Goal: Use online tool/utility: Utilize a website feature to perform a specific function

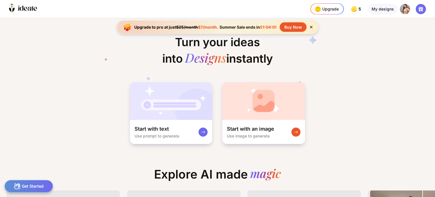
click at [293, 25] on div "Buy Now" at bounding box center [293, 26] width 27 height 9
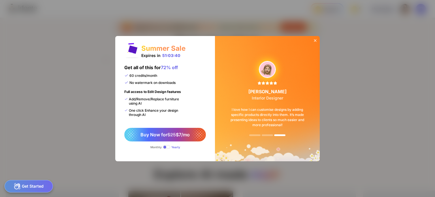
click at [167, 146] on span at bounding box center [166, 147] width 7 height 4
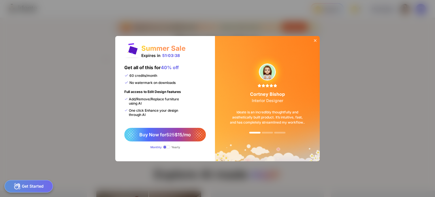
click at [164, 146] on span at bounding box center [166, 147] width 7 height 4
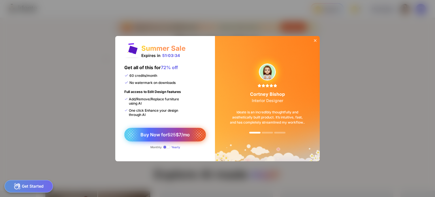
click at [177, 135] on span "Buy Now for $25 $7/mo" at bounding box center [164, 135] width 49 height 6
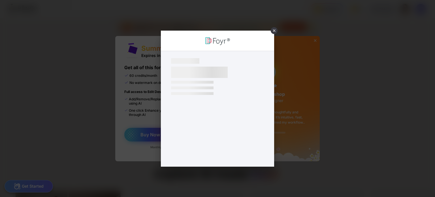
click at [151, 139] on div "×" at bounding box center [217, 98] width 435 height 197
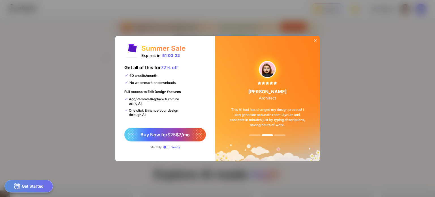
click at [317, 39] on icon at bounding box center [315, 40] width 5 height 5
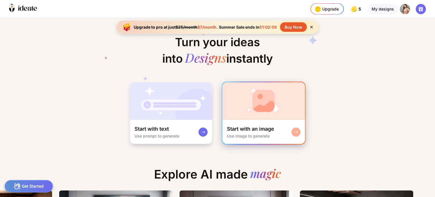
click at [264, 103] on img at bounding box center [263, 101] width 83 height 38
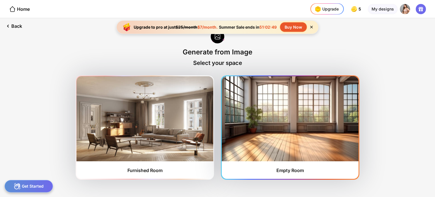
click at [281, 129] on img at bounding box center [290, 118] width 137 height 85
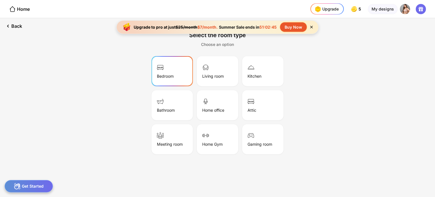
click at [182, 74] on div "Bedroom" at bounding box center [172, 71] width 40 height 28
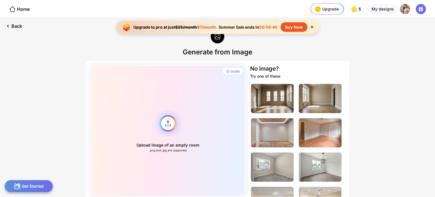
click at [165, 118] on div "Upload image of an empty room .png and .jpg are supported" at bounding box center [167, 130] width 155 height 131
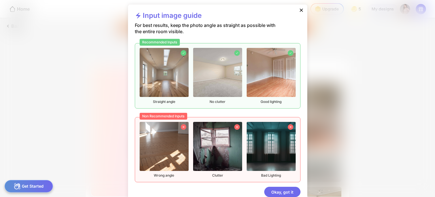
scroll to position [11, 0]
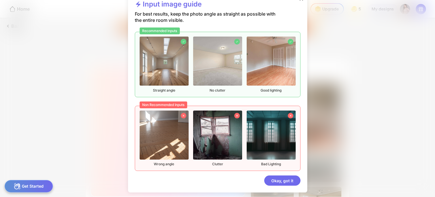
click at [281, 186] on div "Input image guide For best results, keep the photo angle as straight as possibl…" at bounding box center [217, 92] width 179 height 199
click at [291, 180] on div "Okay, got it" at bounding box center [282, 180] width 36 height 10
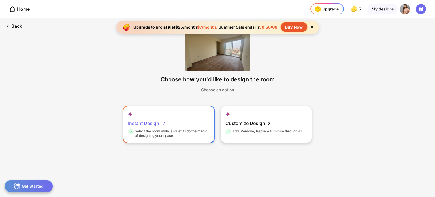
click at [188, 136] on div "Select the room style, and let AI do the magic of designing your space" at bounding box center [168, 133] width 80 height 9
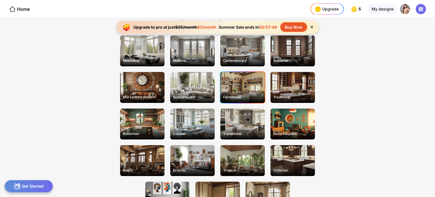
scroll to position [0, 0]
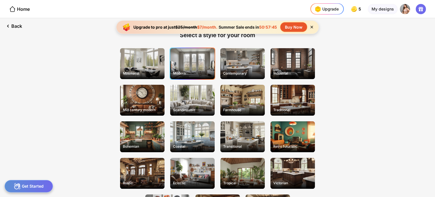
click at [205, 70] on div "Modern" at bounding box center [192, 73] width 43 height 9
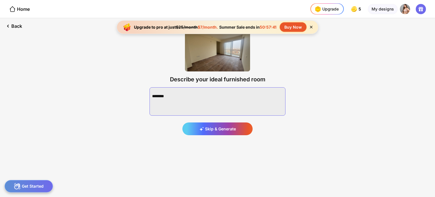
click at [191, 92] on textarea at bounding box center [218, 101] width 136 height 28
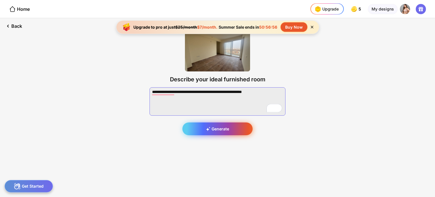
type textarea "**********"
click at [236, 127] on div "Generate" at bounding box center [217, 128] width 70 height 13
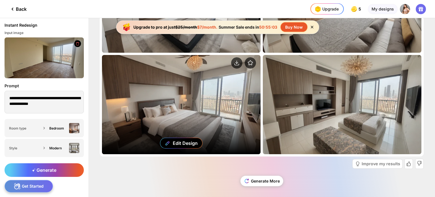
scroll to position [73, 0]
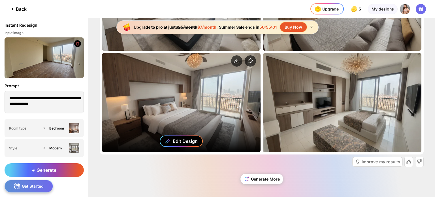
click at [181, 140] on div "Edit Design" at bounding box center [185, 141] width 25 height 6
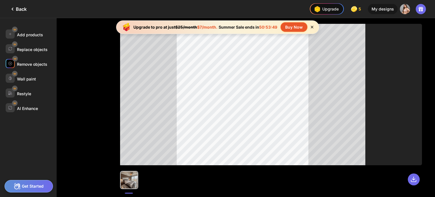
click at [23, 63] on div "Remove objects" at bounding box center [32, 64] width 30 height 5
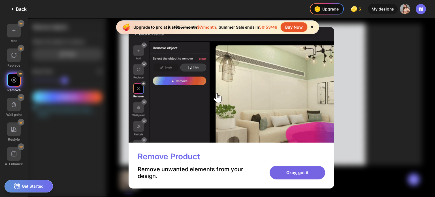
click at [311, 172] on div "Okay, got it" at bounding box center [298, 173] width 56 height 14
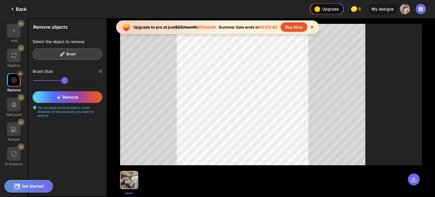
drag, startPoint x: 68, startPoint y: 80, endPoint x: 40, endPoint y: 82, distance: 27.8
click at [40, 82] on input "range" at bounding box center [68, 80] width 70 height 7
click at [85, 94] on div "Remove" at bounding box center [68, 97] width 70 height 12
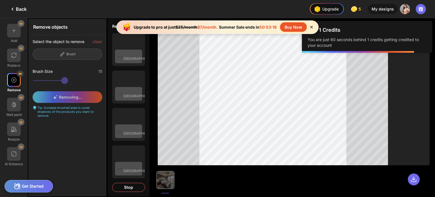
drag, startPoint x: 227, startPoint y: 26, endPoint x: 159, endPoint y: -1, distance: 73.4
click at [159, 0] on html "Back Upgrade 5 5 5 5 credits left Upgrade My designs Add Replace Remove Wall pa…" at bounding box center [217, 98] width 435 height 197
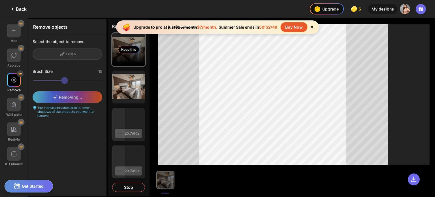
click at [135, 63] on div "Keep this" at bounding box center [128, 49] width 33 height 33
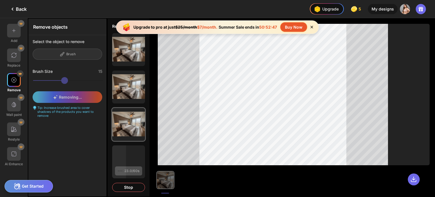
click at [204, 130] on div "Add Replace Remove Wall paint Restyle AI Enhance Remove objects Select the obje…" at bounding box center [217, 107] width 435 height 179
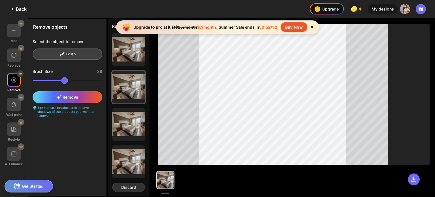
drag, startPoint x: 41, startPoint y: 78, endPoint x: 50, endPoint y: 84, distance: 10.8
type input "**"
click at [50, 84] on input "range" at bounding box center [68, 80] width 70 height 7
click at [14, 128] on img at bounding box center [14, 129] width 6 height 6
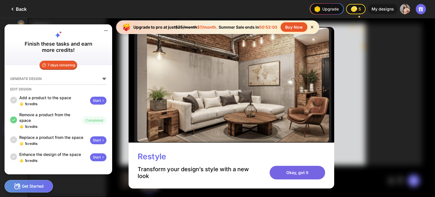
click at [298, 175] on div "Okay, got it" at bounding box center [298, 173] width 56 height 14
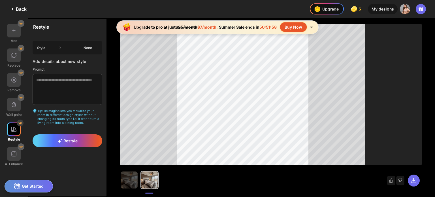
click at [84, 46] on div "None" at bounding box center [87, 48] width 21 height 4
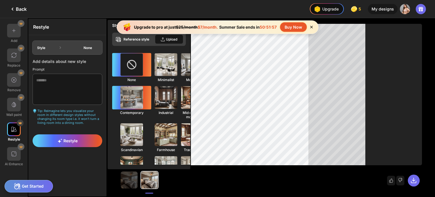
click at [123, 101] on img at bounding box center [131, 97] width 25 height 25
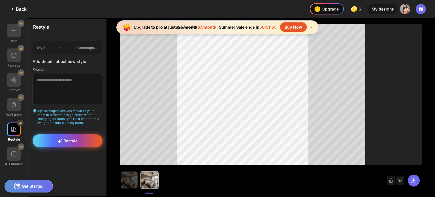
click at [76, 140] on span "Restyle" at bounding box center [67, 140] width 20 height 5
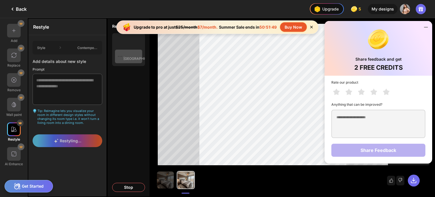
click at [427, 26] on icon at bounding box center [426, 27] width 7 height 7
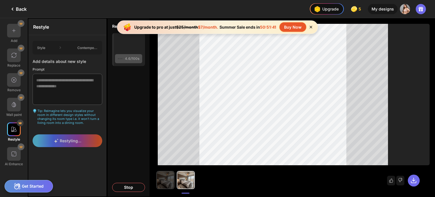
click at [171, 180] on img at bounding box center [165, 179] width 17 height 17
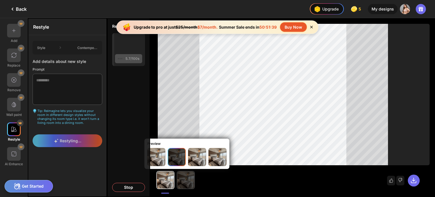
click at [186, 180] on img at bounding box center [185, 179] width 17 height 17
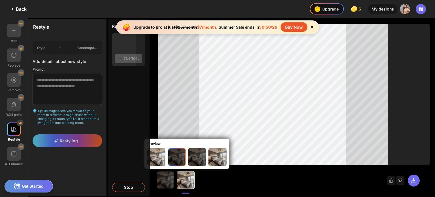
click at [200, 155] on img at bounding box center [197, 157] width 18 height 18
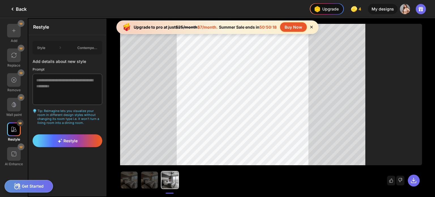
click at [168, 185] on div at bounding box center [169, 179] width 17 height 17
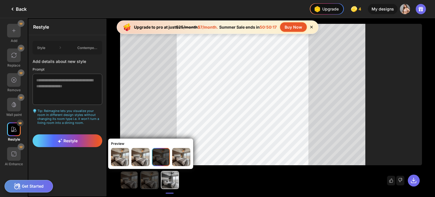
click at [152, 184] on img at bounding box center [149, 179] width 17 height 17
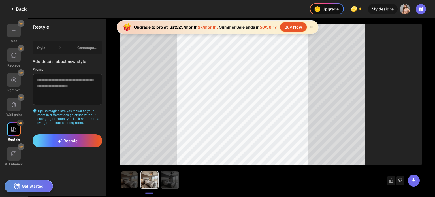
click at [168, 182] on img at bounding box center [169, 179] width 17 height 17
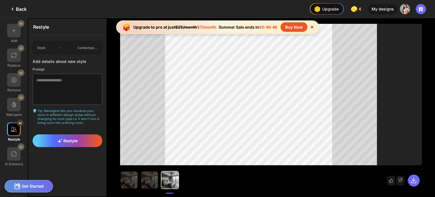
click at [22, 11] on div "Back" at bounding box center [18, 9] width 18 height 7
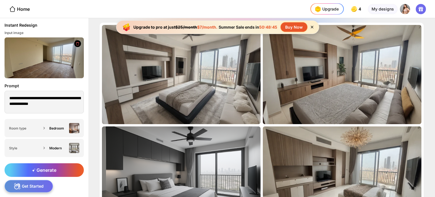
click at [22, 11] on div "Home" at bounding box center [19, 9] width 21 height 7
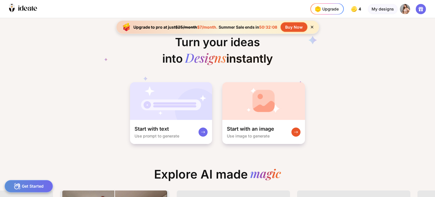
scroll to position [0, 309]
